Goal: Contribute content

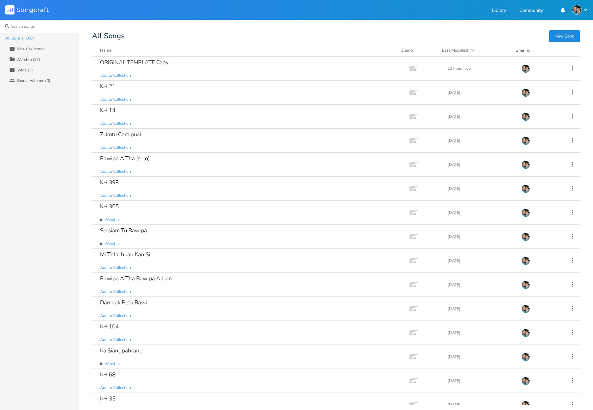
click at [26, 30] on input at bounding box center [39, 26] width 79 height 13
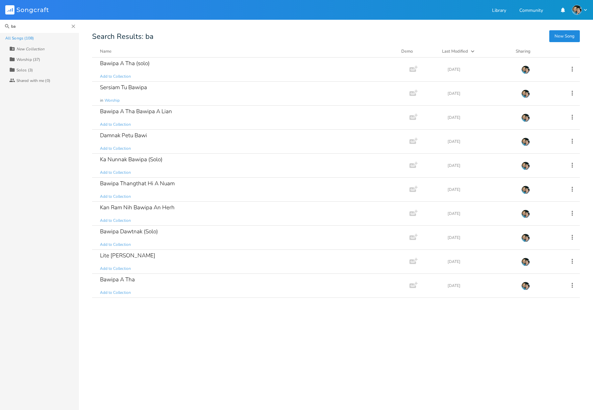
type input "b"
type input "bawipa"
click at [37, 26] on input "bawipa" at bounding box center [39, 26] width 79 height 13
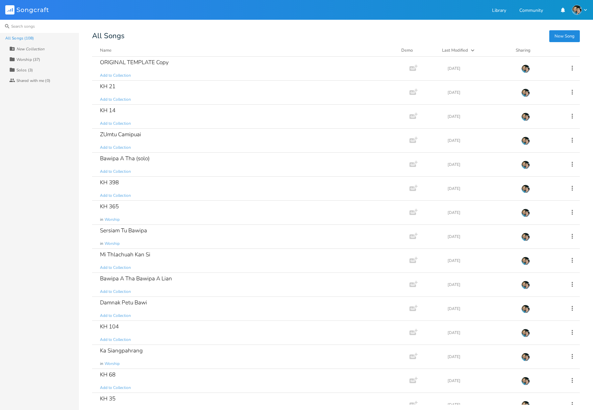
click at [30, 26] on input at bounding box center [39, 26] width 79 height 13
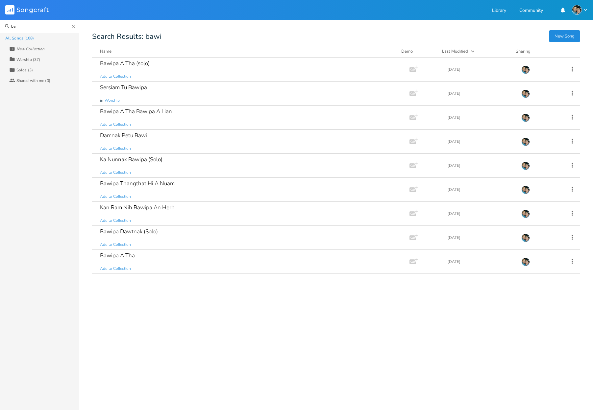
type input "b"
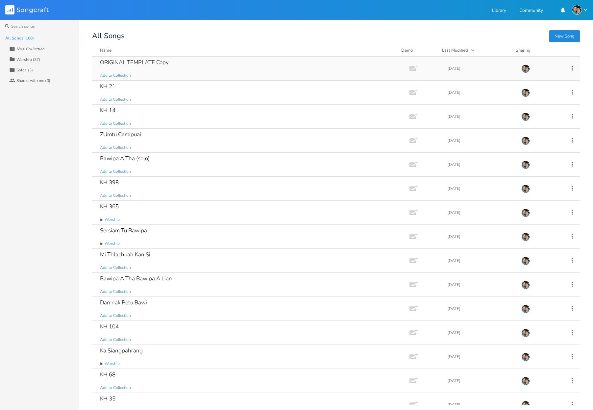
click at [187, 66] on div "ORIGINAL TEMPLATE Copy Add to Collection" at bounding box center [249, 69] width 299 height 24
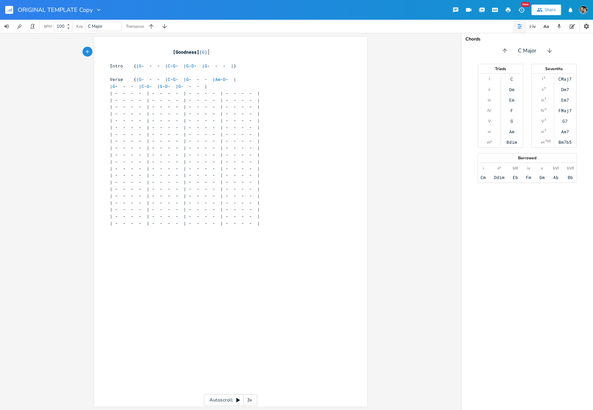
scroll to position [0, 0]
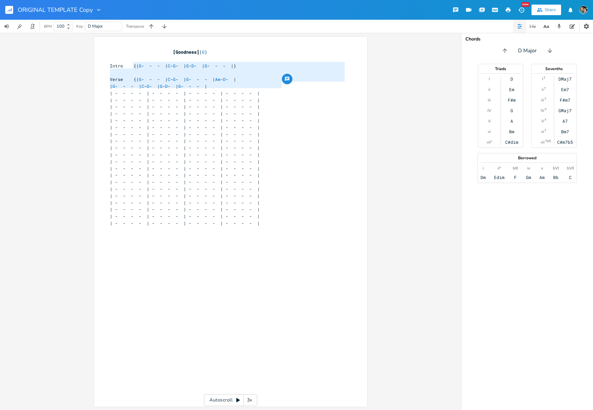
type textarea "| G - - - | C - G - | G - D - | G - - - |} Verse {| G - - - | C - G - | G - - -…"
drag, startPoint x: 287, startPoint y: 84, endPoint x: 134, endPoint y: 64, distance: 154.0
click at [134, 64] on div "[Goodness] ( G ) ​ Intro {| G - - - | C - G - | G - D - | G - - - |} ​ Verse {|…" at bounding box center [228, 165] width 238 height 233
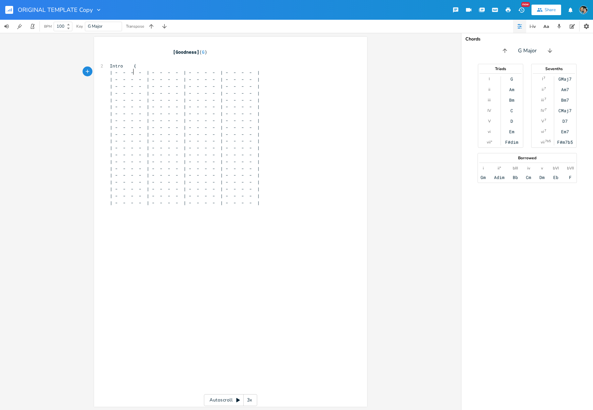
click at [130, 70] on span "| - - - - | - - - - | - - - - | - - - - |" at bounding box center [185, 72] width 150 height 6
click at [141, 65] on span "Intro {| - - - - | - - - - | - - - - | - - - - |" at bounding box center [198, 66] width 176 height 6
type textarea "G"
click at [177, 65] on span "Intro {| G - - - | - - - - | - - - - | - - - - |" at bounding box center [194, 66] width 169 height 6
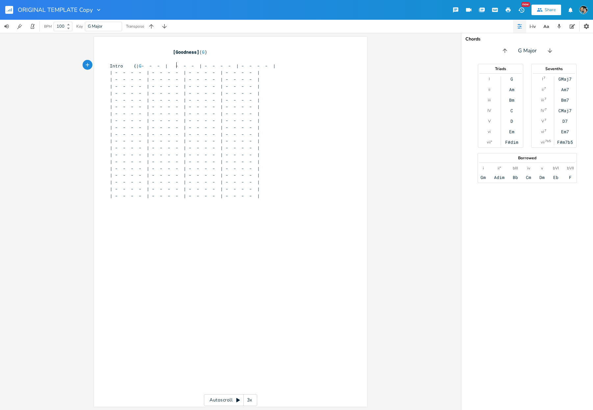
scroll to position [0, 5]
type textarea "EM"
type textarea "m"
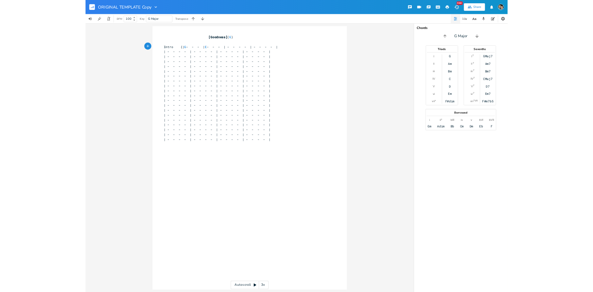
scroll to position [0, 3]
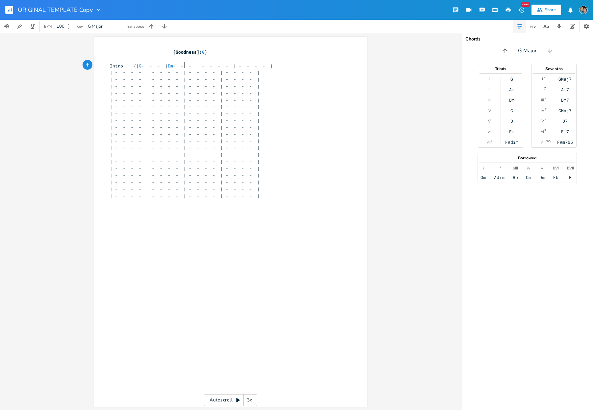
click at [215, 64] on span "Intro {| G - - - | Em - - - | - - - - | - - - - |" at bounding box center [191, 66] width 163 height 6
type textarea "D"
click at [248, 65] on span "Intro {| G - - - | Em - - - | D - - - | - - - - |" at bounding box center [187, 66] width 155 height 6
type textarea "G"
click at [141, 72] on span "| - - - - | - - - - | - - - - | - - - - |" at bounding box center [185, 72] width 150 height 6
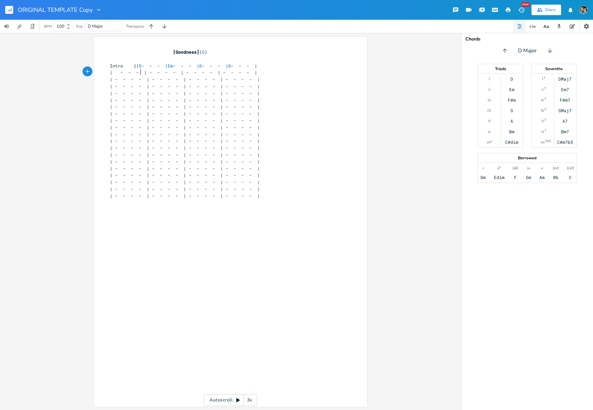
type textarea "G"
type textarea "- - - - | - - - - | - - - - |"
drag, startPoint x: 172, startPoint y: 72, endPoint x: 283, endPoint y: 70, distance: 111.6
click at [283, 70] on div "- - - - | - - - - | - - - - | x [Goodness] ( G ) ​ Intro {| G - - - | Em - - - …" at bounding box center [230, 222] width 273 height 370
